Goal: Contribute content

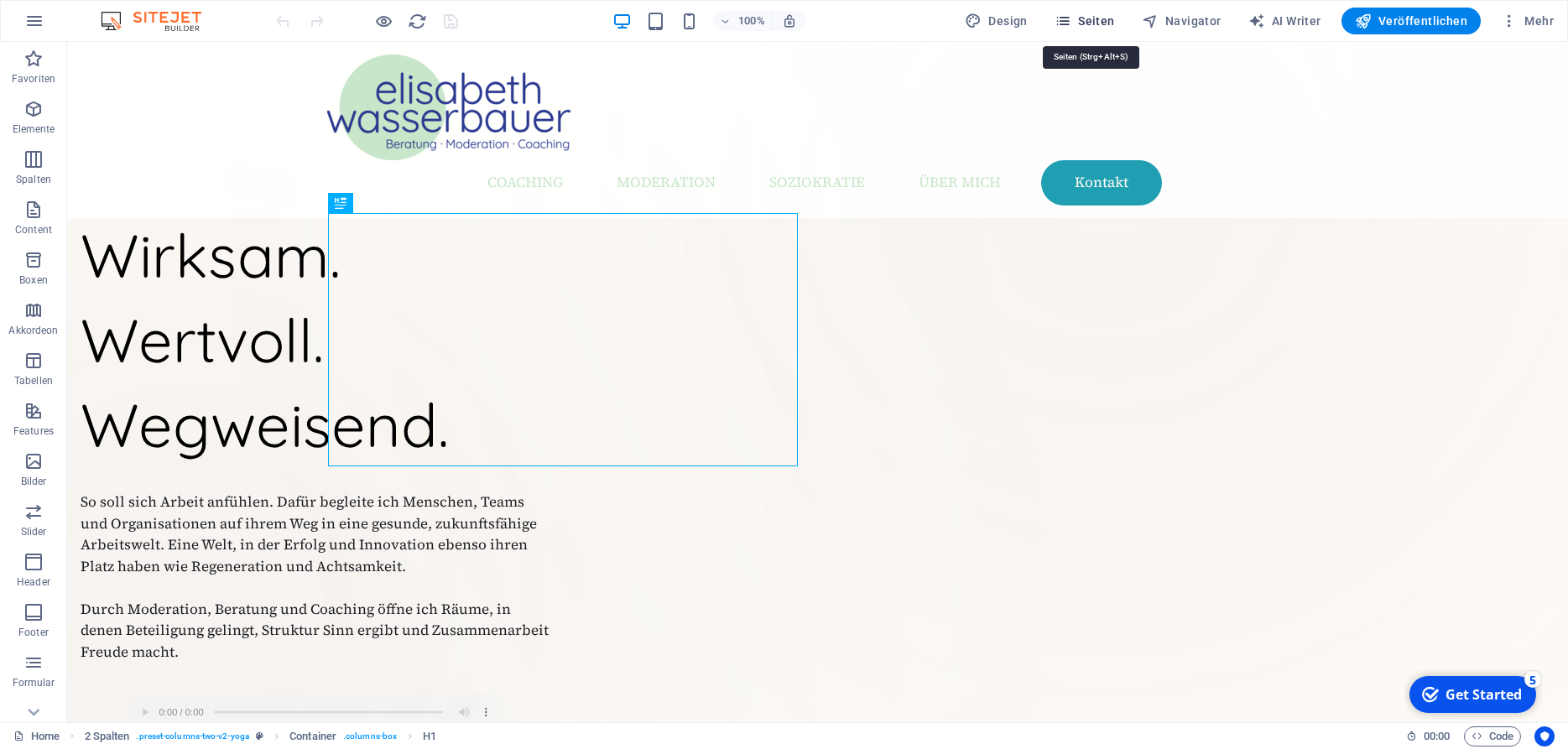
click at [1090, 24] on span "Seiten" at bounding box center [1084, 21] width 60 height 17
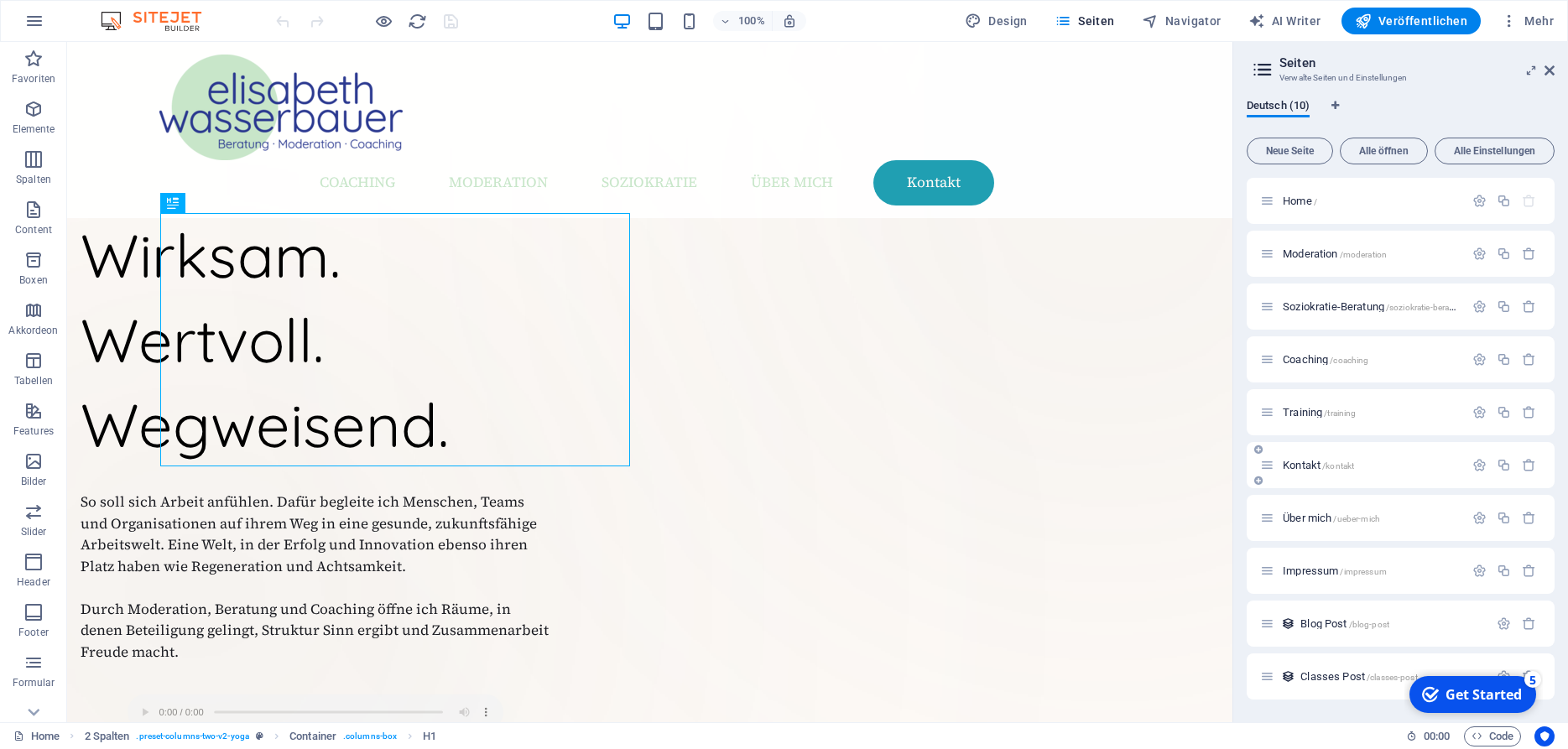
click at [1292, 466] on span "Kontakt /kontakt" at bounding box center [1318, 465] width 72 height 12
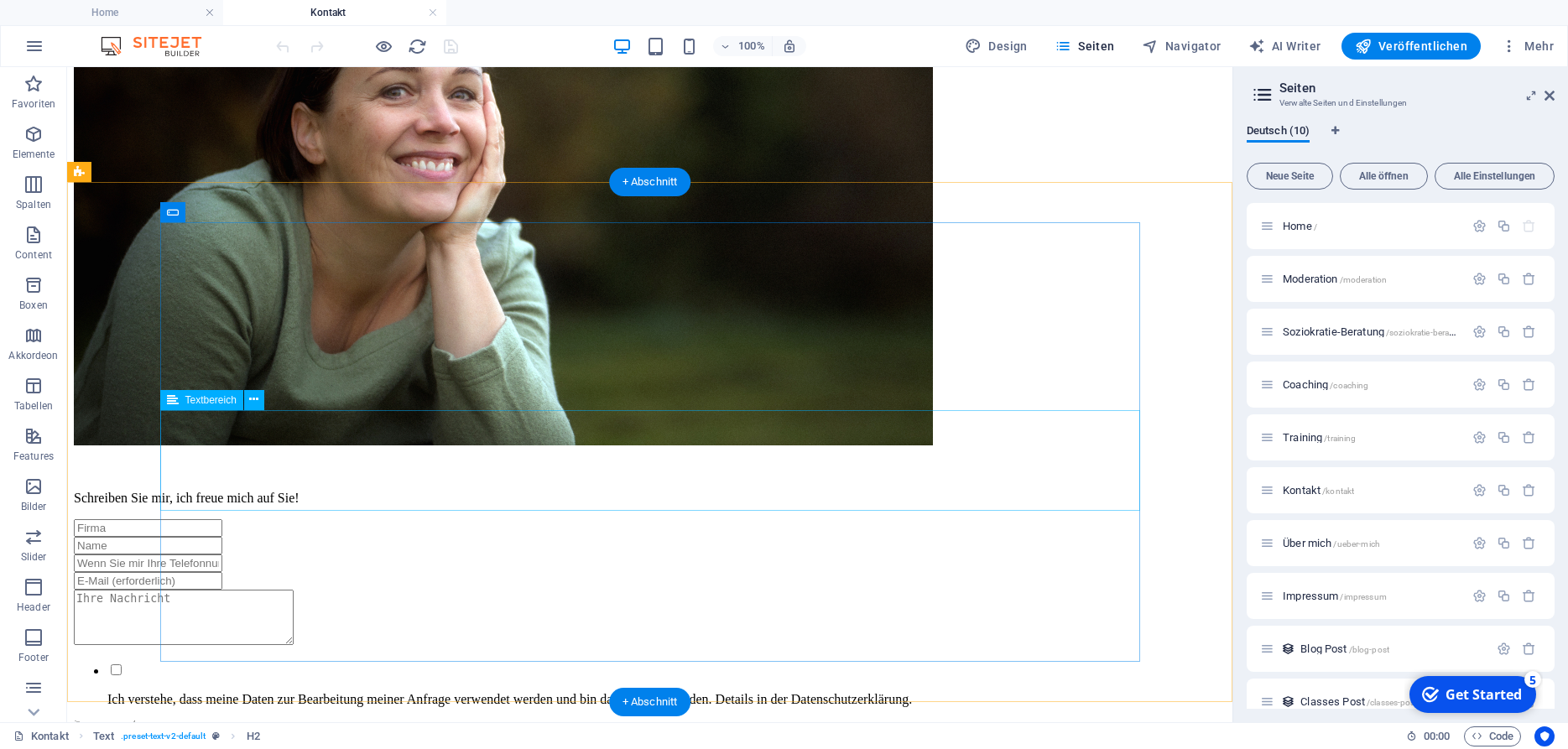
scroll to position [466, 0]
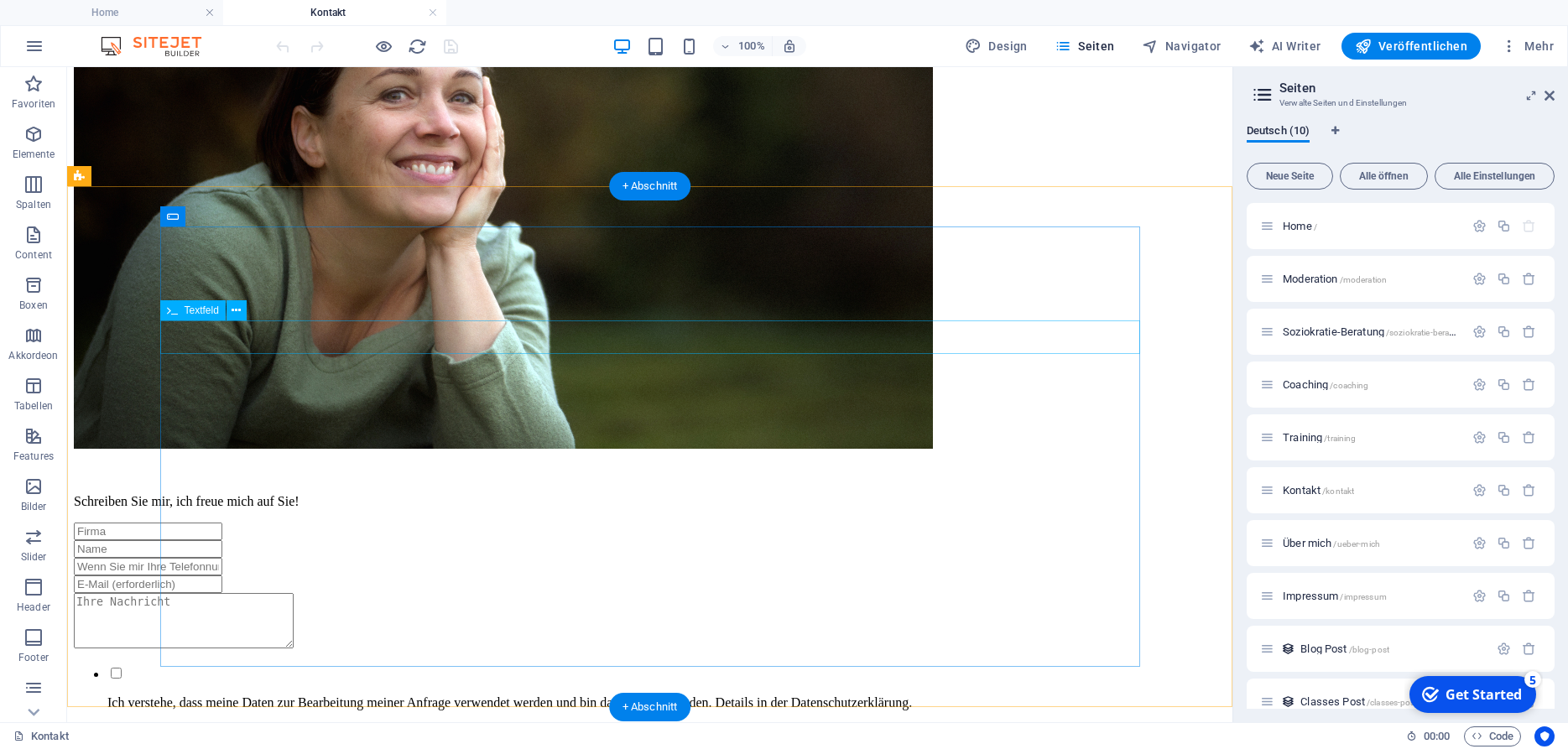
click at [597, 558] on div at bounding box center [649, 567] width 1152 height 17
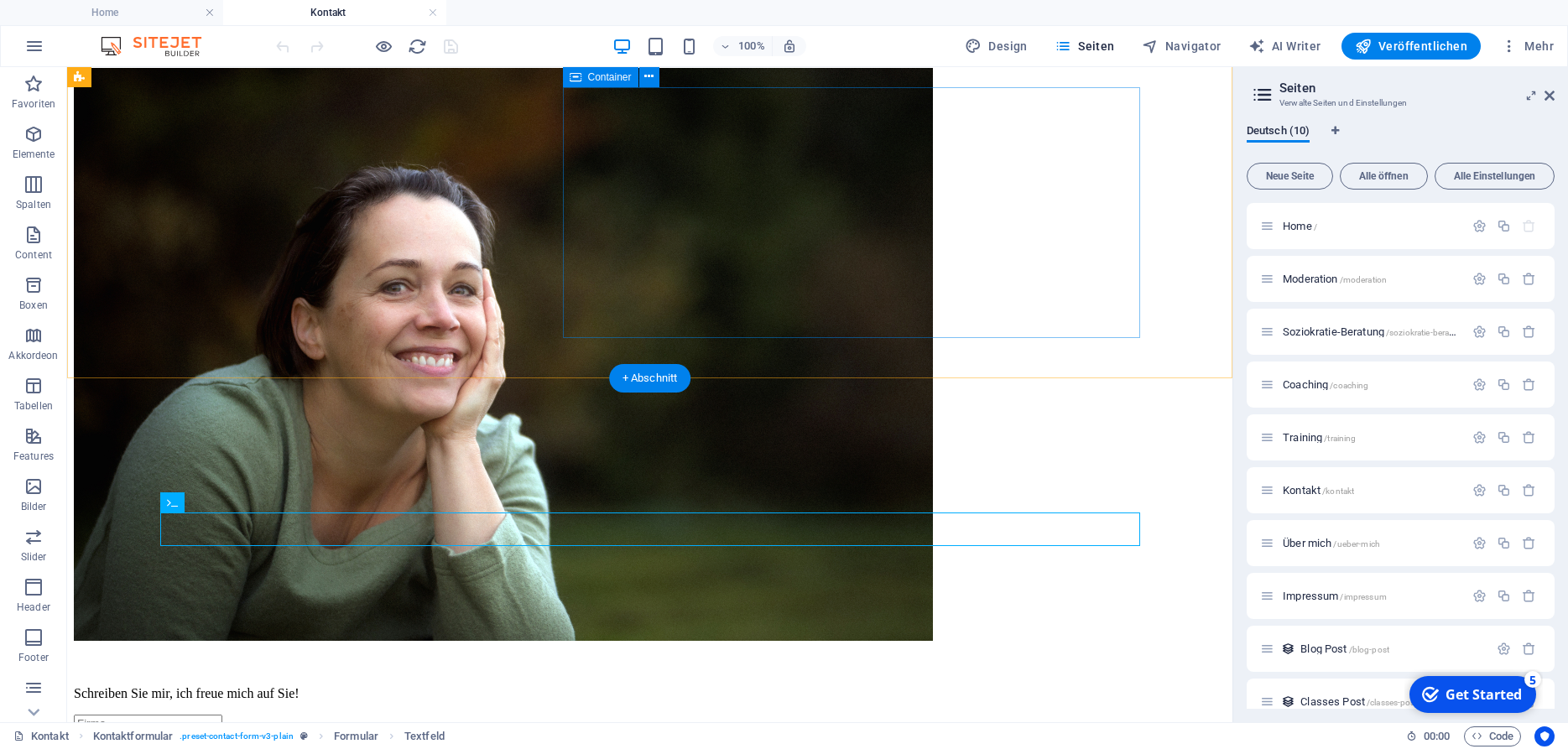
scroll to position [0, 0]
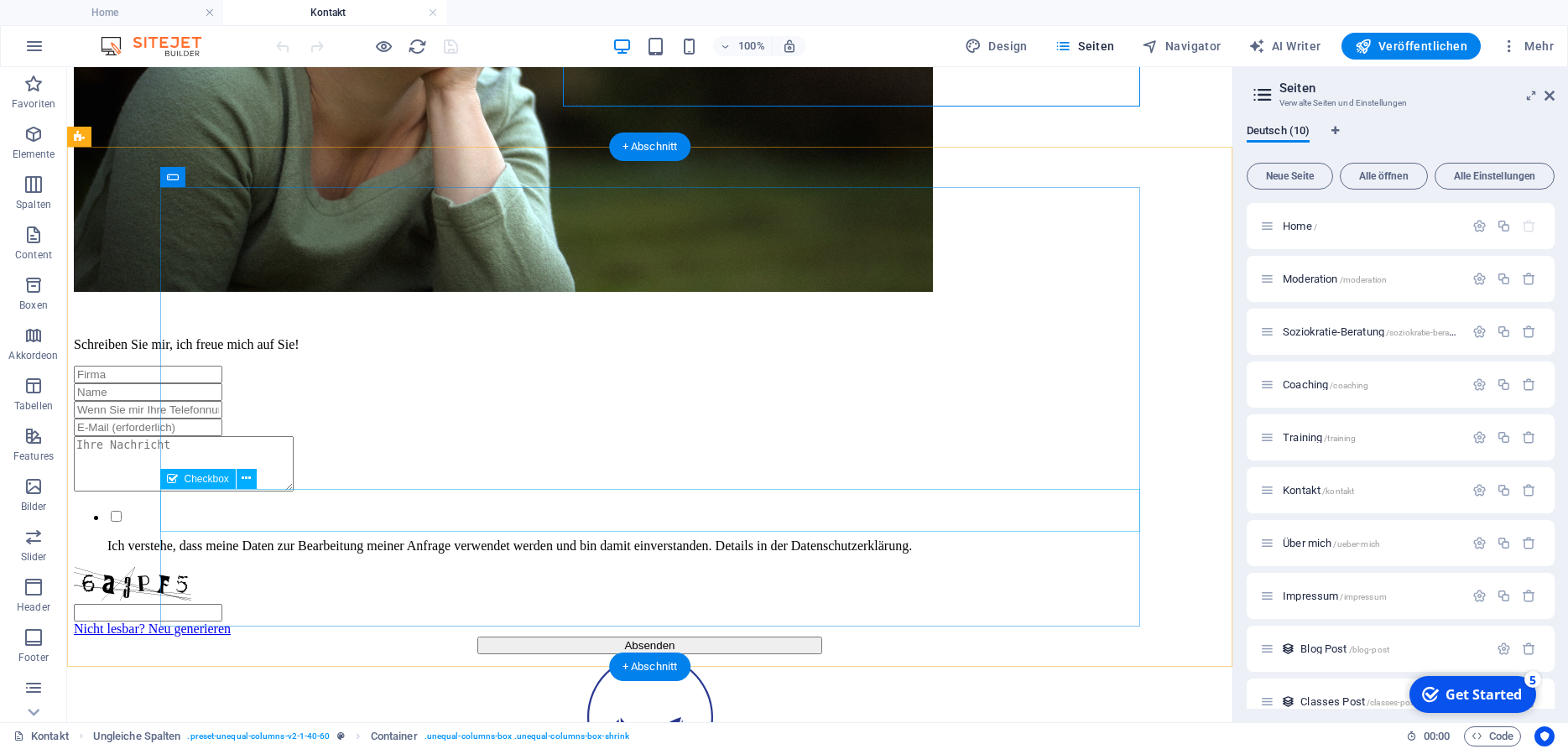
scroll to position [639, 0]
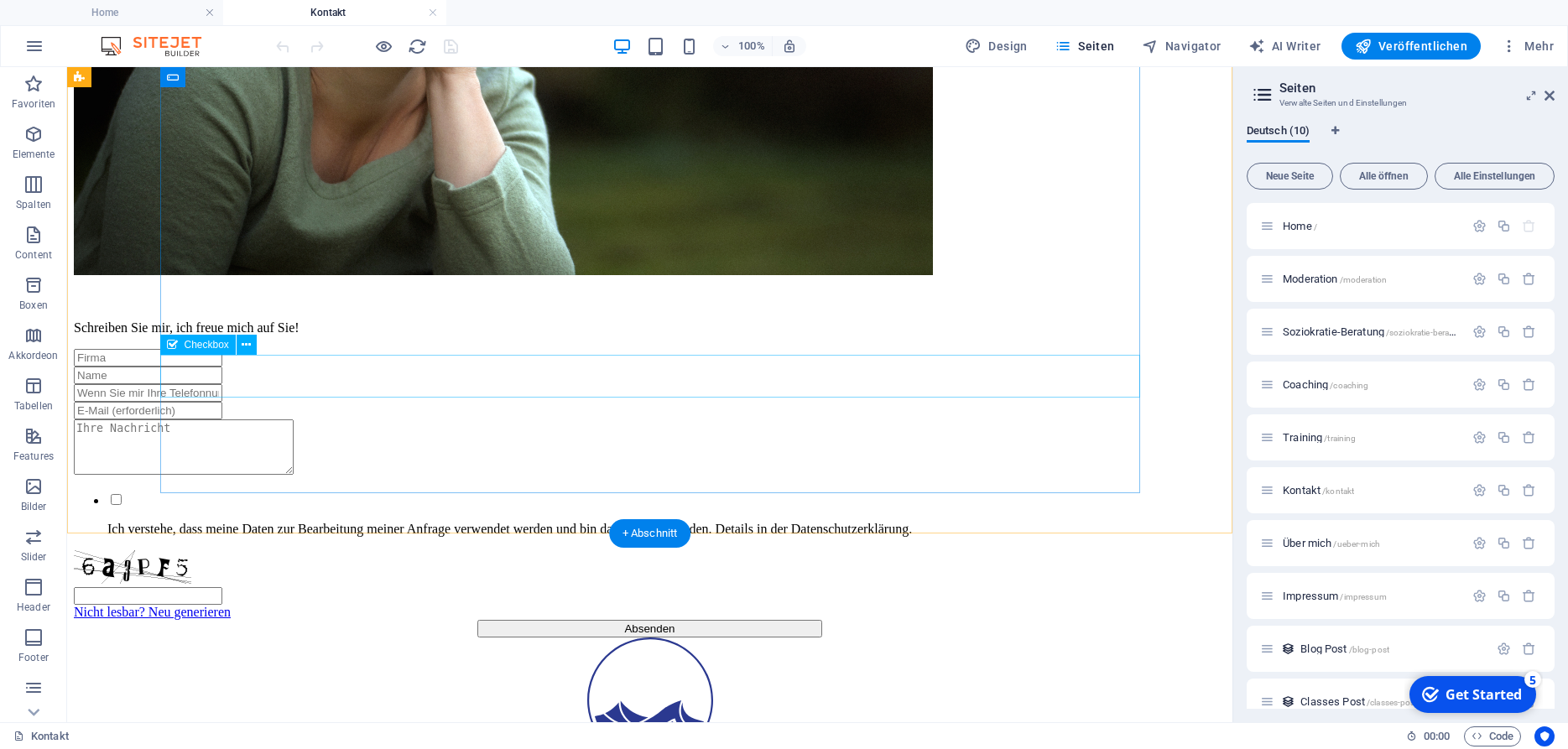
click at [822, 491] on div "Ich verstehe, dass meine Daten zur Bearbeitung meiner Anfrage verwendet werden …" at bounding box center [649, 513] width 1152 height 45
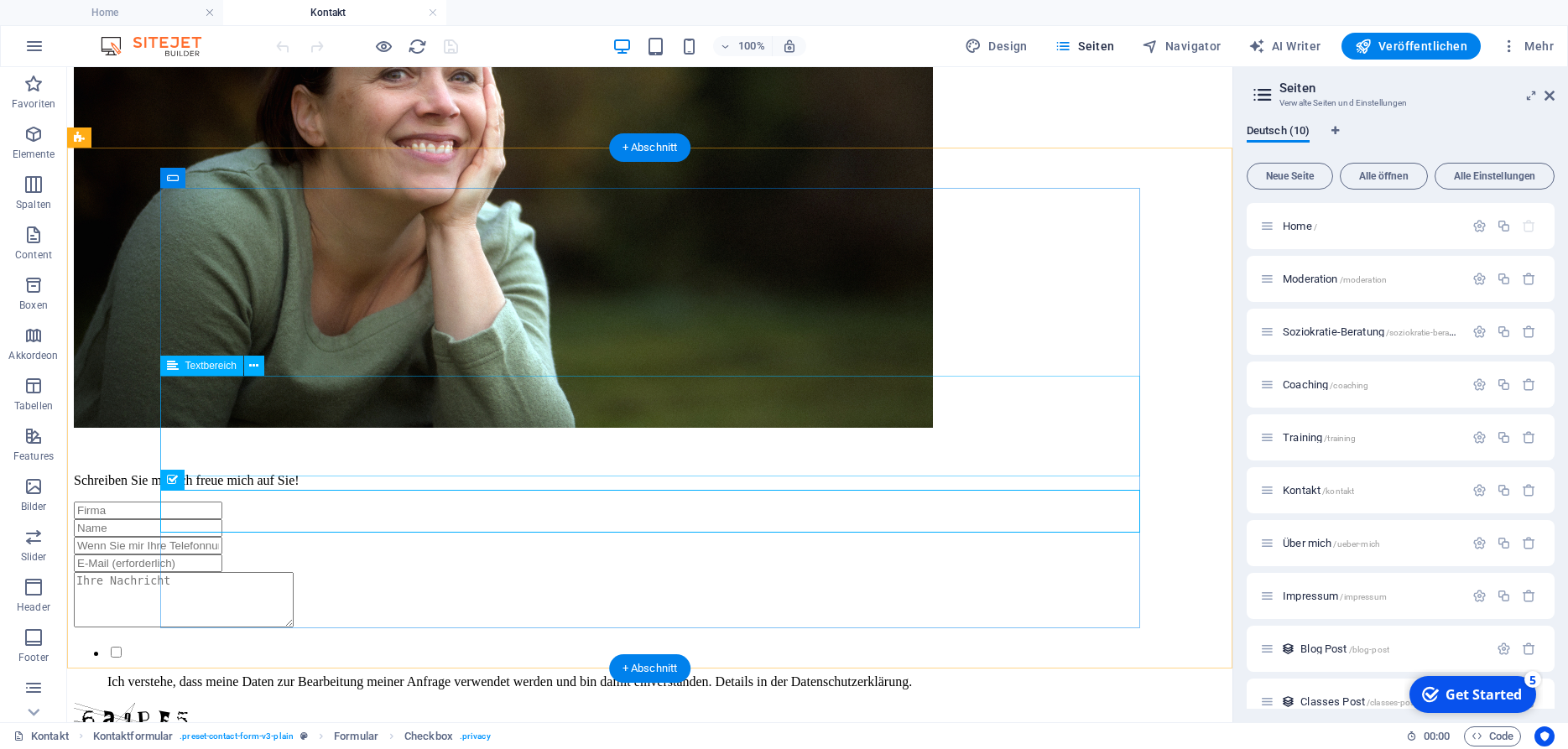
scroll to position [486, 0]
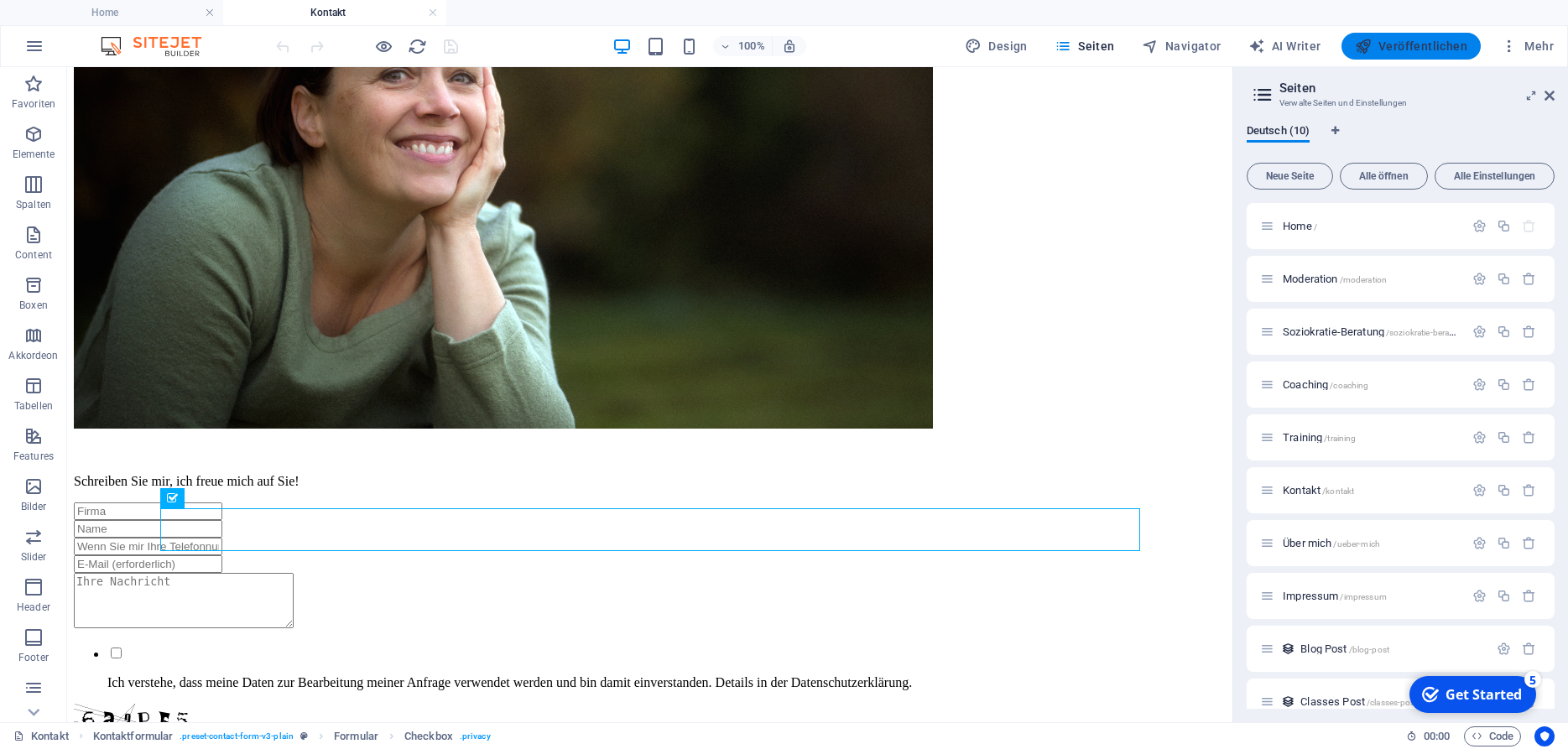
click at [1405, 49] on span "Veröffentlichen" at bounding box center [1411, 47] width 113 height 17
